Goal: Find specific page/section: Find specific page/section

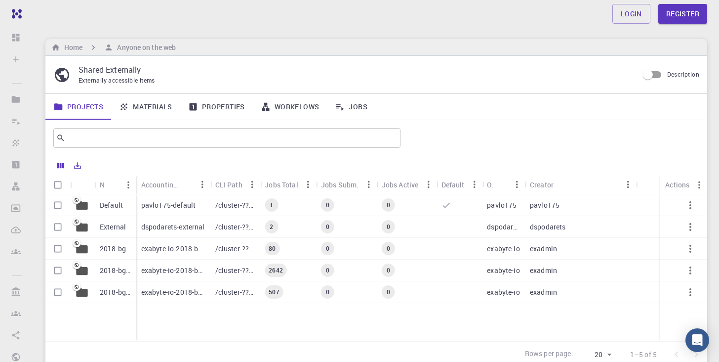
click at [164, 110] on link "Materials" at bounding box center [145, 107] width 69 height 26
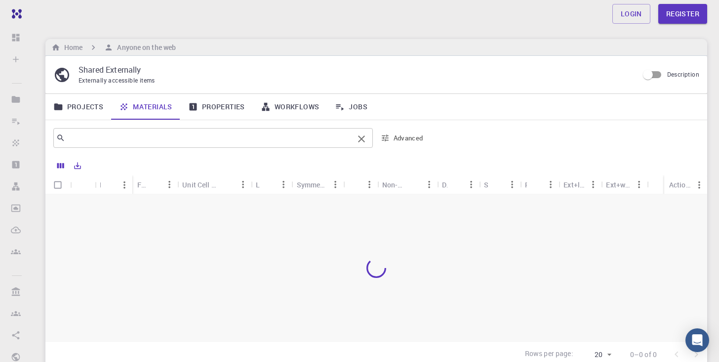
click at [196, 139] on input "text" at bounding box center [209, 138] width 288 height 14
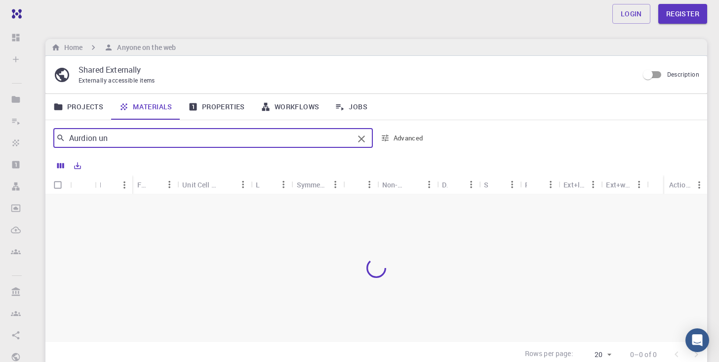
type input "Aurdion uno"
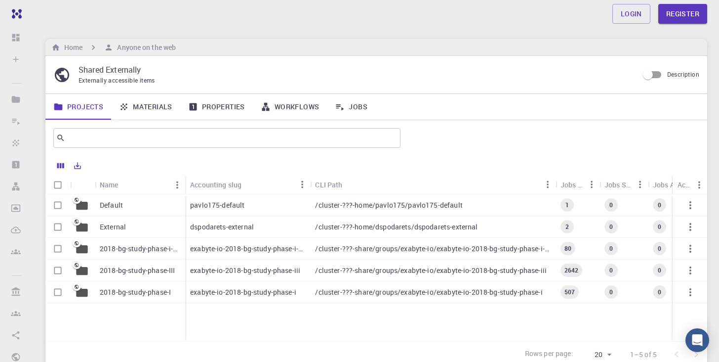
scroll to position [1, 0]
click at [140, 223] on div "External" at bounding box center [140, 226] width 90 height 22
